Goal: Task Accomplishment & Management: Complete application form

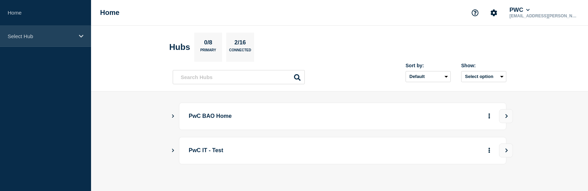
click at [27, 36] on p "Select Hub" at bounding box center [41, 36] width 67 height 6
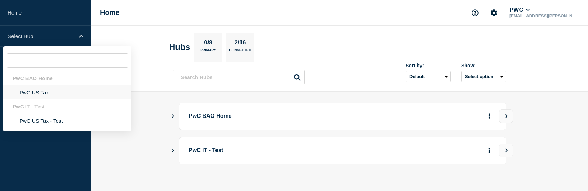
click at [41, 93] on li "PwC US Tax" at bounding box center [67, 92] width 128 height 14
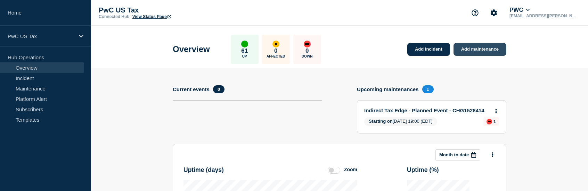
click at [483, 49] on link "Add maintenance" at bounding box center [479, 49] width 53 height 13
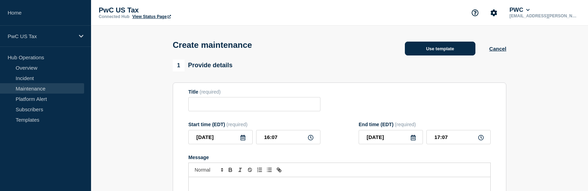
click at [441, 51] on button "Use template" at bounding box center [440, 49] width 71 height 14
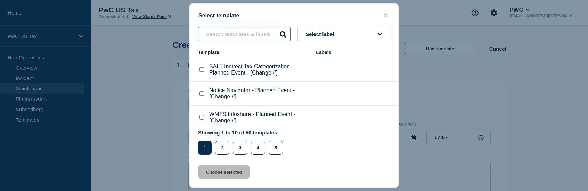
click at [240, 37] on input "text" at bounding box center [244, 34] width 92 height 14
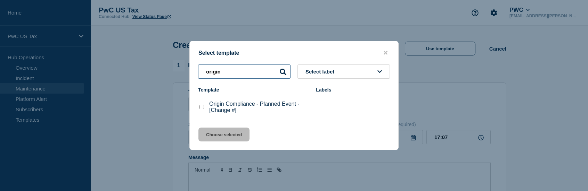
type input "origin"
click at [202, 107] on checkbox"] "Origin Compliance - Planned Event - [Change #] checkbox" at bounding box center [201, 107] width 5 height 5
checkbox checkbox"] "true"
click at [227, 134] on button "Choose selected" at bounding box center [223, 135] width 51 height 14
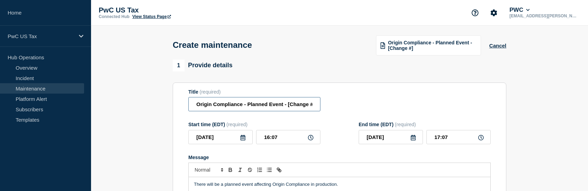
click at [287, 107] on input "Origin Compliance - Planned Event - [Change #]" at bounding box center [254, 104] width 132 height 14
drag, startPoint x: 287, startPoint y: 105, endPoint x: 326, endPoint y: 105, distance: 38.9
click at [326, 105] on div "Title (required) Origin Compliance - Planned Event - [Change #]" at bounding box center [339, 100] width 302 height 23
paste input "CHG1528706"
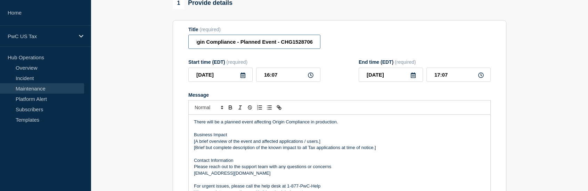
scroll to position [69, 0]
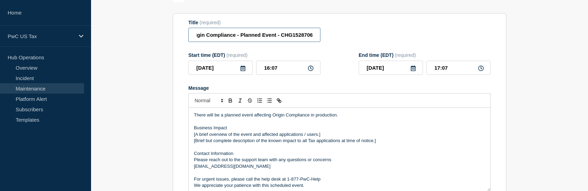
type input "Origin Compliance - Planned Event - CHG1528706"
click at [243, 73] on input "[DATE]" at bounding box center [220, 68] width 64 height 14
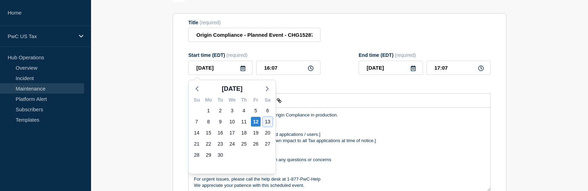
click at [268, 120] on div "13" at bounding box center [268, 122] width 10 height 10
type input "[DATE]"
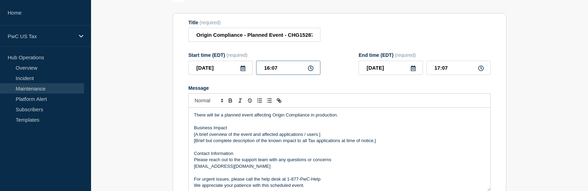
click at [307, 68] on input "16:07" at bounding box center [288, 68] width 64 height 14
drag, startPoint x: 304, startPoint y: 69, endPoint x: 251, endPoint y: 69, distance: 53.9
click at [251, 69] on div "[DATE] 16:07" at bounding box center [254, 68] width 132 height 14
click at [311, 70] on icon at bounding box center [311, 69] width 6 height 6
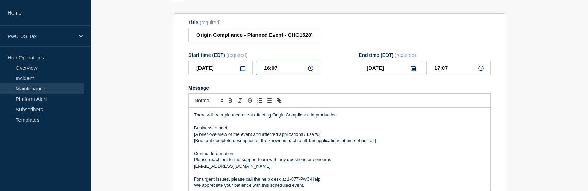
click at [293, 72] on input "16:07" at bounding box center [288, 68] width 64 height 14
drag, startPoint x: 279, startPoint y: 69, endPoint x: 260, endPoint y: 69, distance: 19.5
click at [260, 69] on input "16:07" at bounding box center [288, 68] width 64 height 14
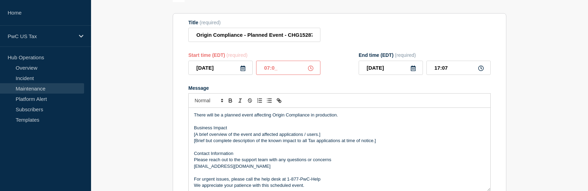
type input "07:00"
click at [445, 68] on input "08:00" at bounding box center [458, 68] width 64 height 14
type input "08:30"
click at [392, 136] on p "[A brief overview of the event and affected applications / users.]" at bounding box center [339, 135] width 291 height 6
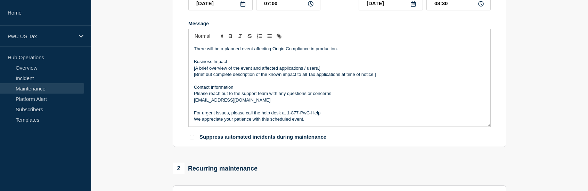
scroll to position [139, 0]
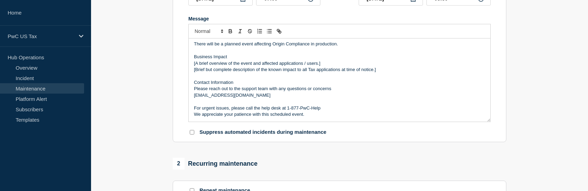
click at [191, 134] on input "Suppress automated incidents during maintenance" at bounding box center [192, 132] width 5 height 5
checkbox input "true"
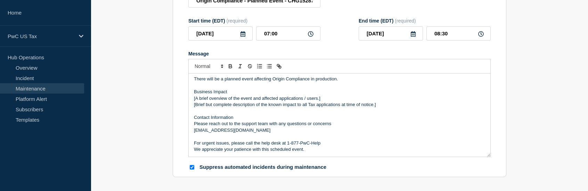
scroll to position [104, 0]
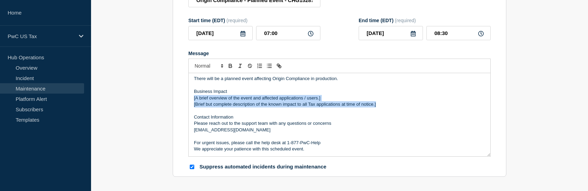
drag, startPoint x: 386, startPoint y: 105, endPoint x: 190, endPoint y: 102, distance: 196.0
click at [190, 102] on div "There will be a planned event affecting Origin Compliance in production. Busine…" at bounding box center [340, 114] width 302 height 83
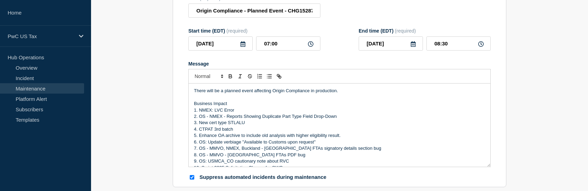
scroll to position [0, 0]
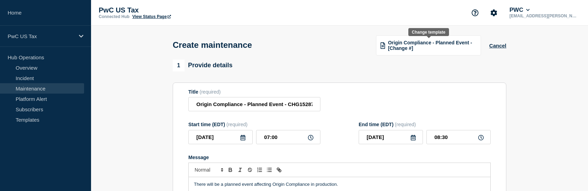
click at [438, 49] on span "Origin Compliance - Planned Event - [Change #]" at bounding box center [432, 45] width 88 height 11
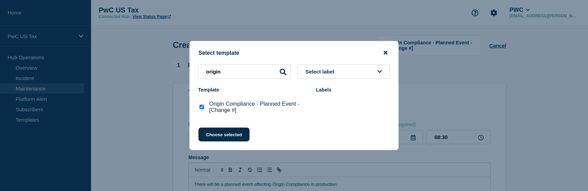
click at [386, 52] on icon "close button" at bounding box center [386, 53] width 4 height 6
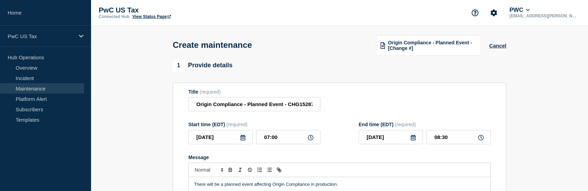
click at [433, 65] on div "1 Provide details" at bounding box center [340, 66] width 334 height 12
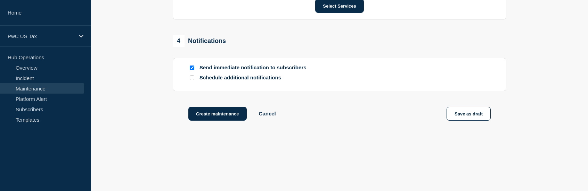
scroll to position [450, 0]
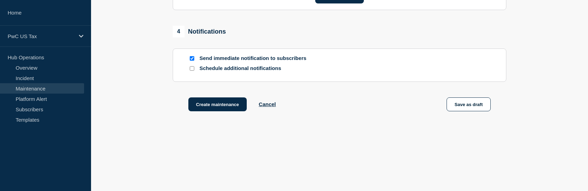
click at [192, 60] on input "Send immediate notification to subscribers" at bounding box center [192, 58] width 5 height 5
checkbox input "false"
click at [219, 105] on button "Create maintenance" at bounding box center [217, 105] width 58 height 14
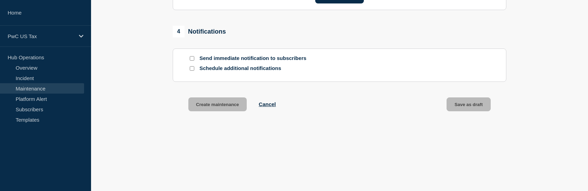
scroll to position [465, 0]
